Goal: Task Accomplishment & Management: Use online tool/utility

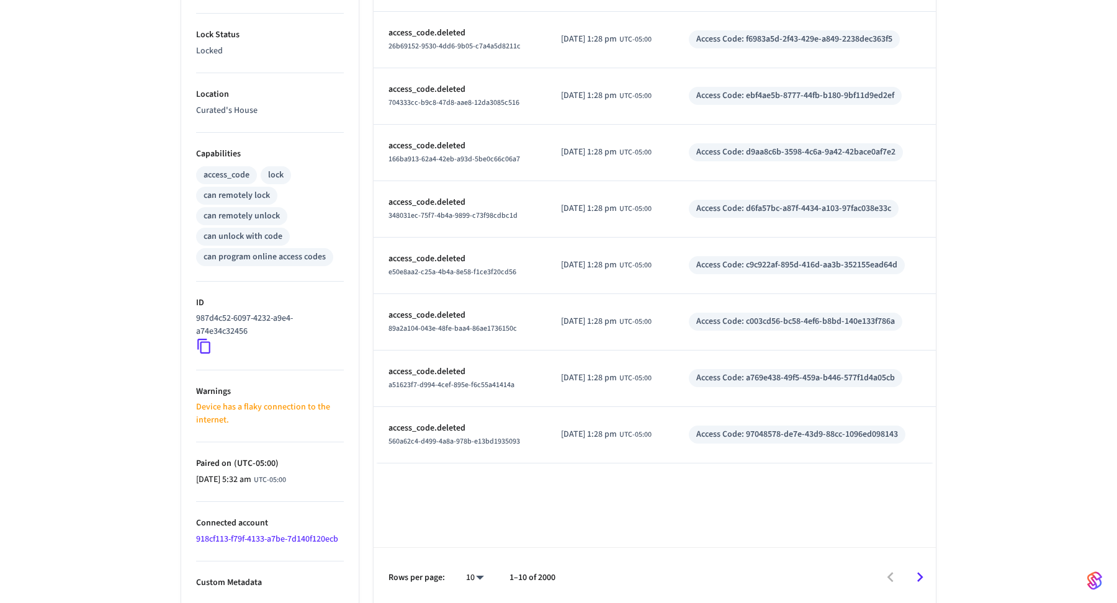
scroll to position [373, 0]
click at [279, 533] on link "918cf113-f79f-4133-a7be-7d140f120ecb" at bounding box center [267, 539] width 142 height 12
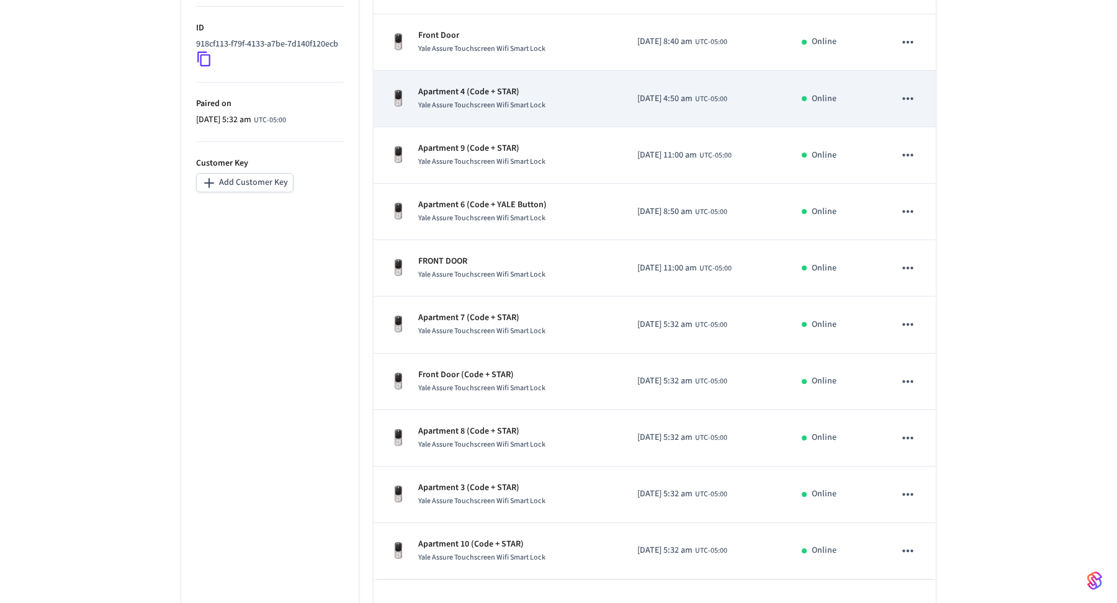
scroll to position [301, 0]
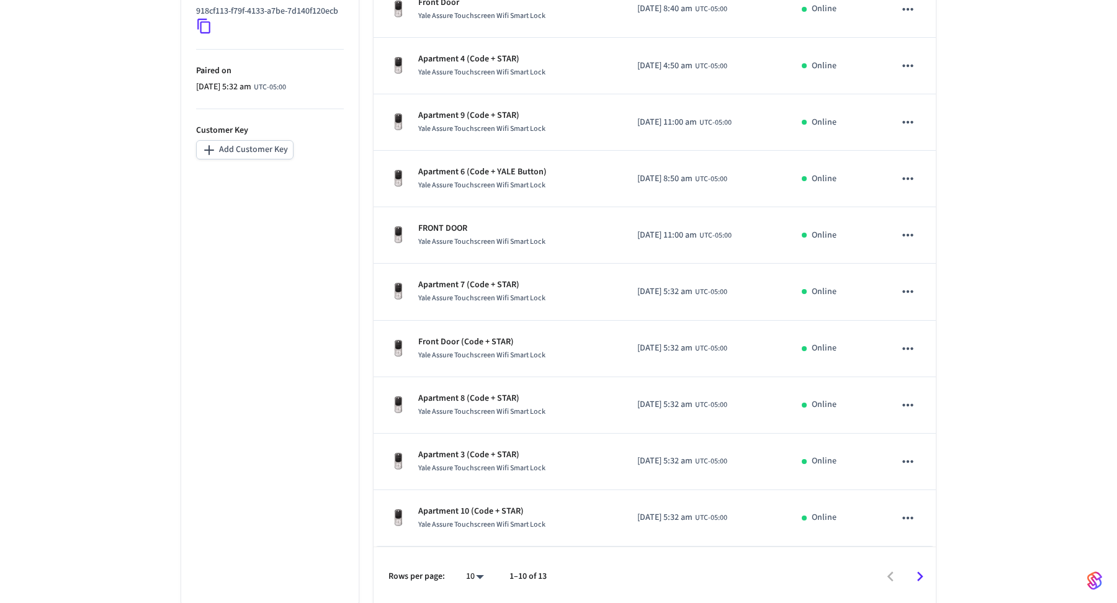
click at [475, 580] on body "Enso Production Find by ID ⌘ K PS Devices ACS Systems Connected Accounts User I…" at bounding box center [558, 153] width 1117 height 908
click at [474, 548] on li "100" at bounding box center [470, 535] width 33 height 34
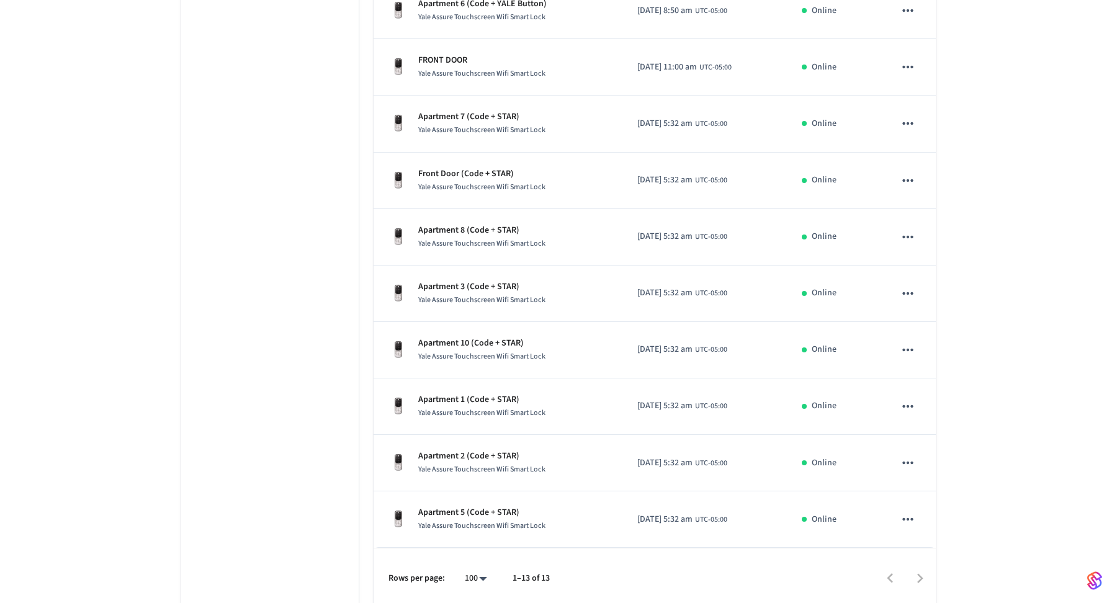
click at [471, 582] on body "Enso Production Find by ID ⌘ K PS Devices ACS Systems Connected Accounts User I…" at bounding box center [558, 69] width 1117 height 1077
click at [469, 566] on li "All" at bounding box center [472, 568] width 33 height 33
type input "**"
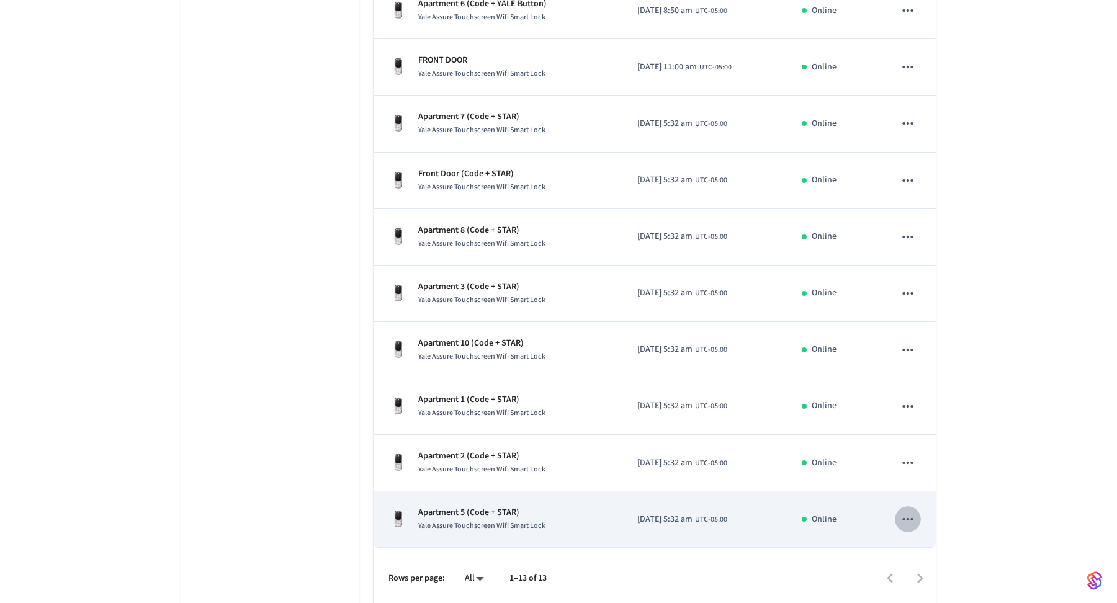
click at [905, 511] on icon "sticky table" at bounding box center [908, 519] width 16 height 16
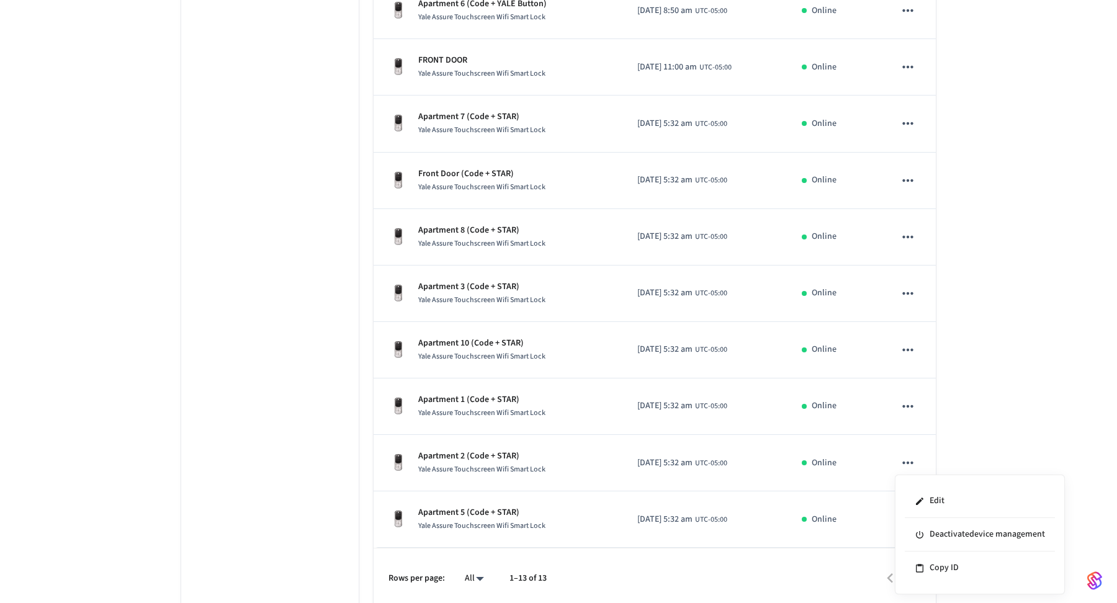
click at [1041, 374] on div at bounding box center [558, 301] width 1117 height 603
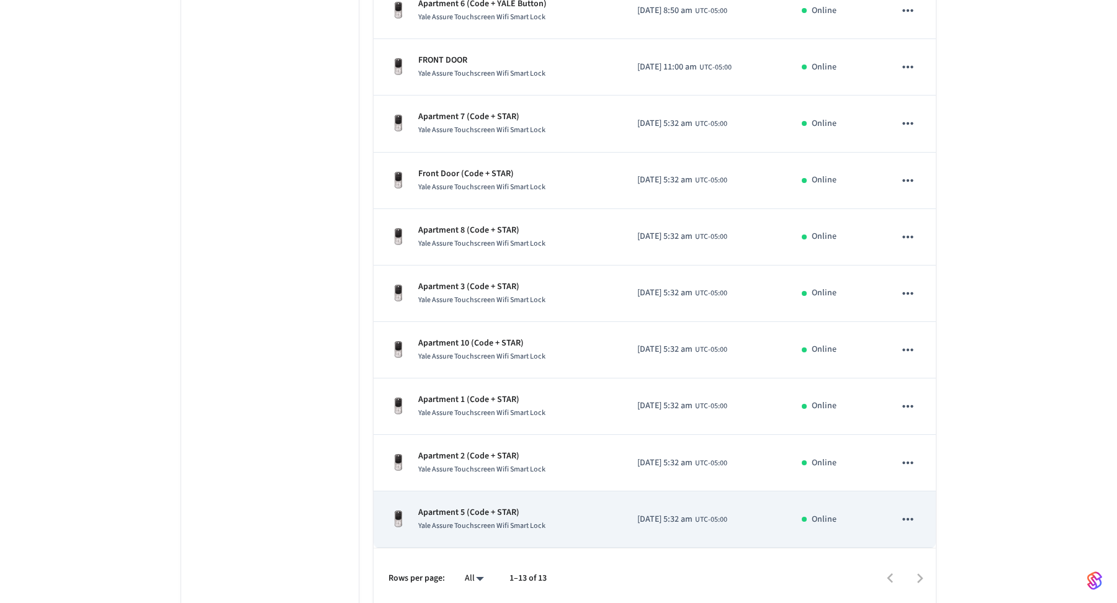
click at [472, 523] on span "Yale Assure Touchscreen Wifi Smart Lock" at bounding box center [481, 526] width 127 height 11
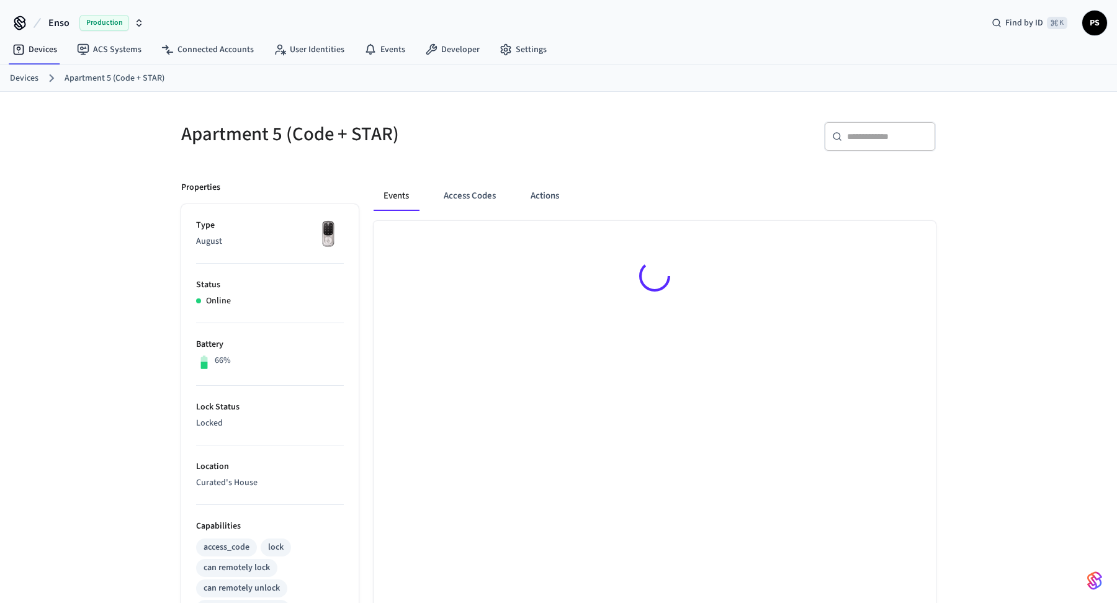
scroll to position [301, 0]
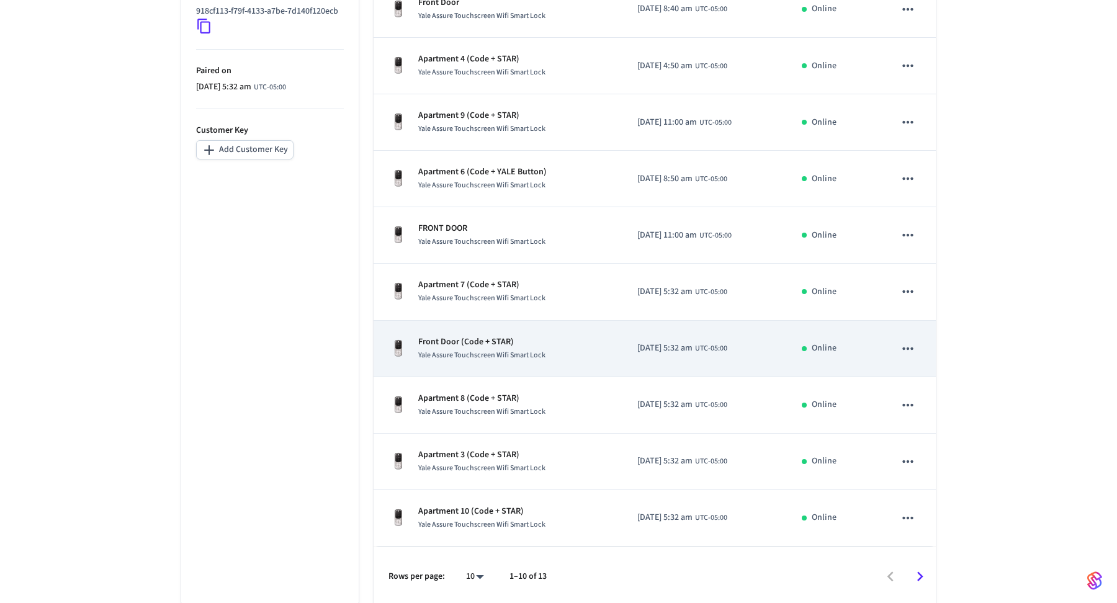
click at [469, 344] on p "Front Door (Code + STAR)" at bounding box center [481, 342] width 127 height 13
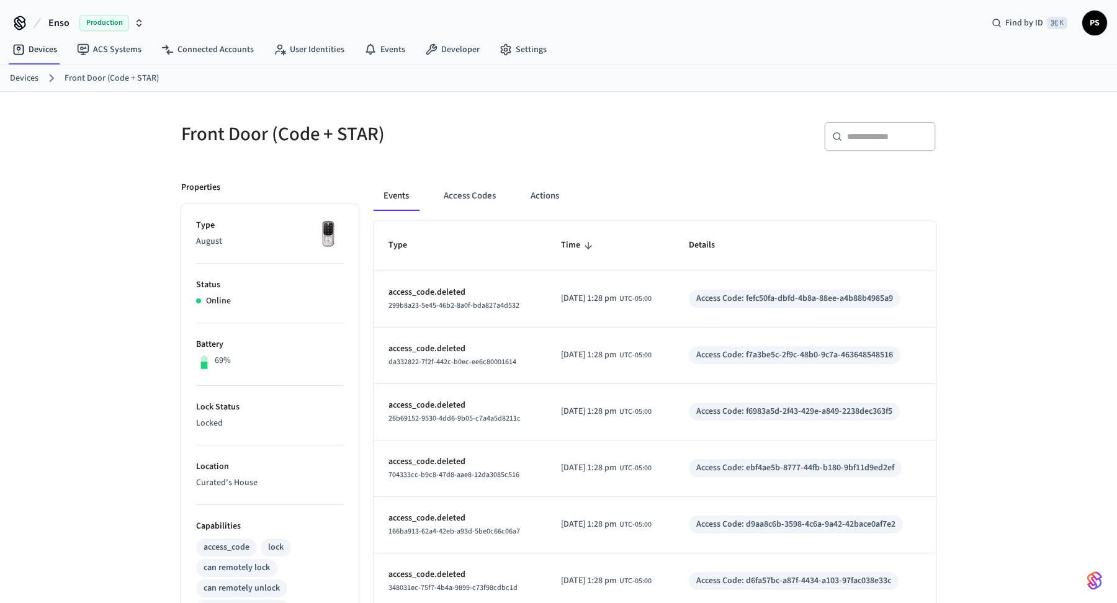
click at [513, 176] on div "Events Access Codes Actions Type Time Details access_code.deleted 299b8a23-5e45…" at bounding box center [647, 573] width 577 height 814
click at [500, 178] on div "Events Access Codes Actions Type Time Details access_code.deleted 299b8a23-5e45…" at bounding box center [647, 573] width 577 height 814
click at [472, 205] on button "Access Codes" at bounding box center [470, 196] width 72 height 30
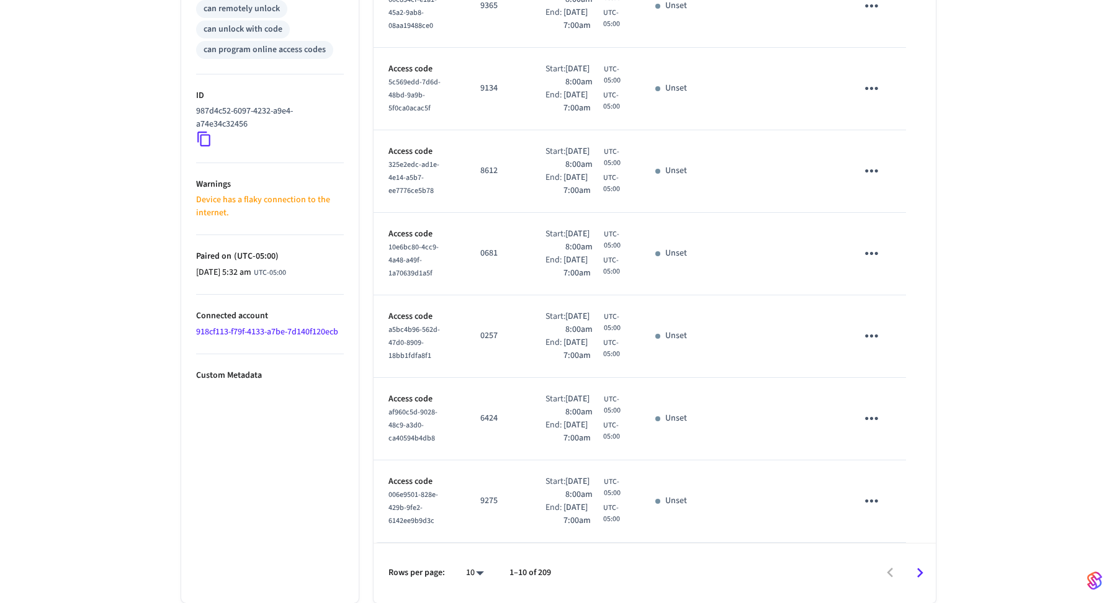
scroll to position [706, 0]
click at [476, 576] on body "Enso Production Find by ID ⌘ K PS Devices ACS Systems Connected Accounts User I…" at bounding box center [558, 11] width 1117 height 1183
click at [476, 549] on li "100" at bounding box center [470, 535] width 33 height 34
type input "***"
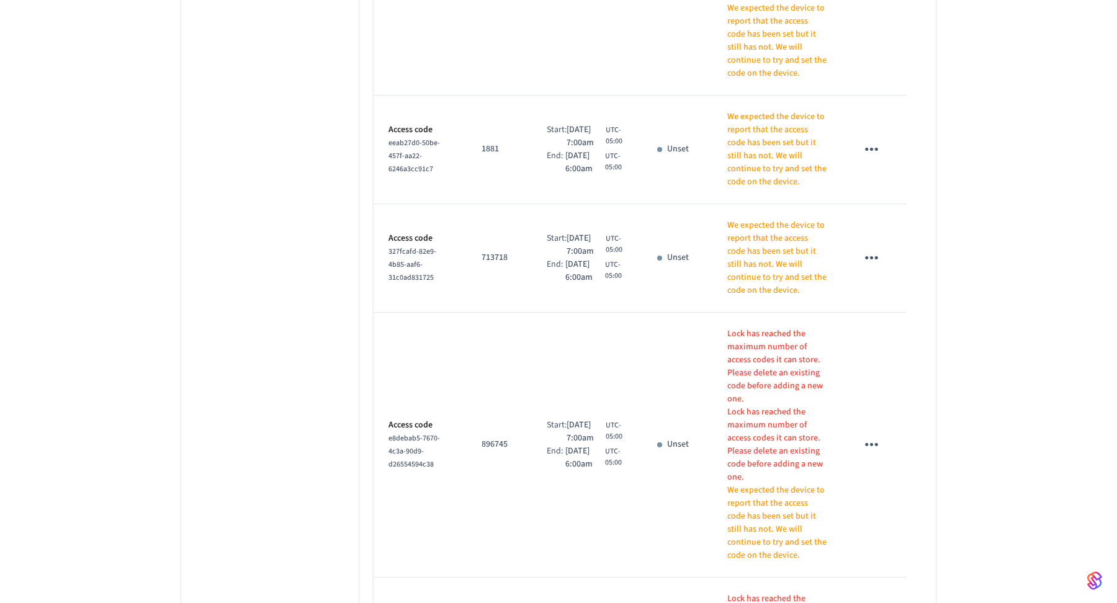
scroll to position [0, 0]
